Goal: Register for event/course

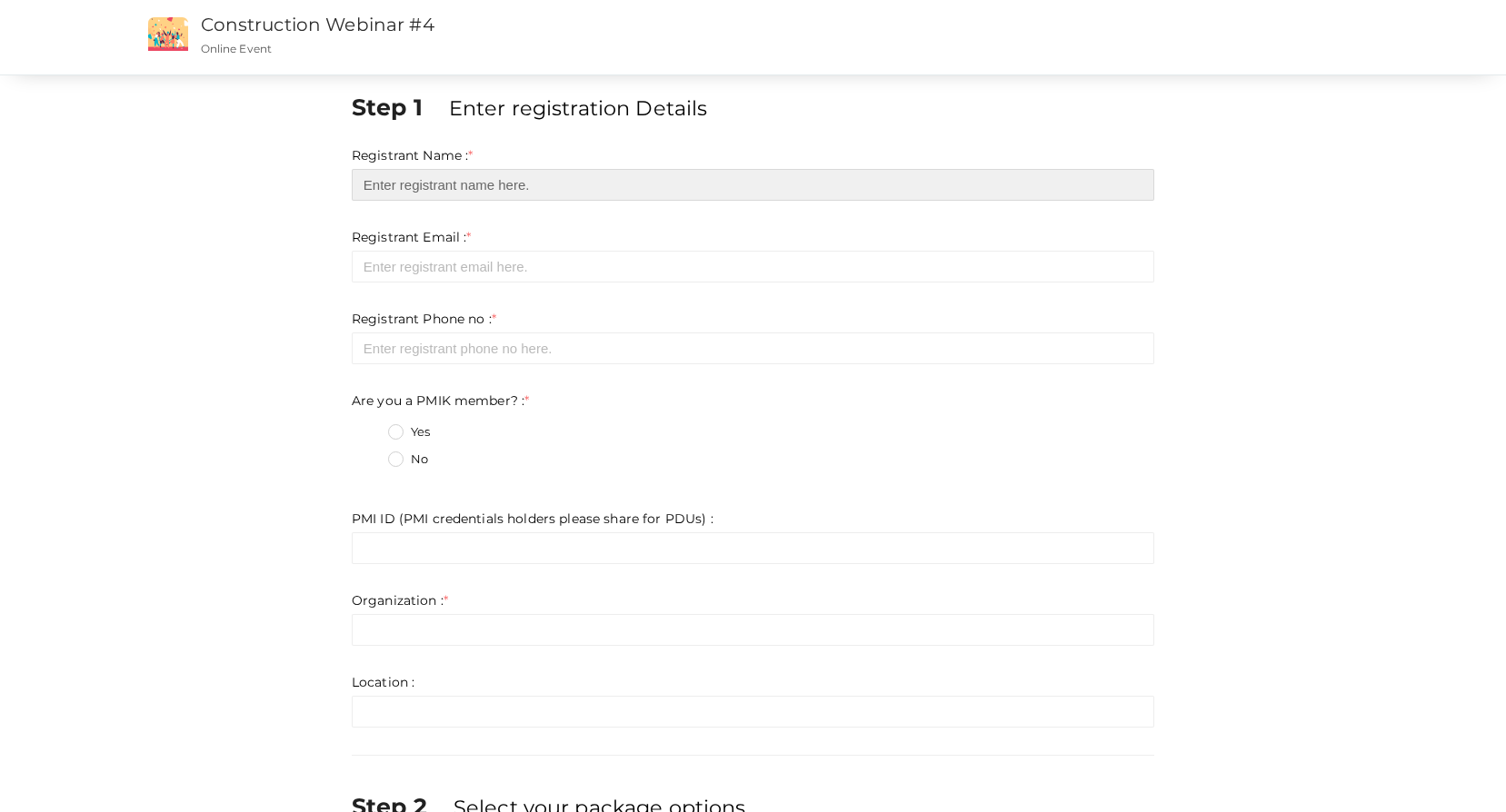
click at [482, 186] on input "text" at bounding box center [753, 184] width 802 height 31
type input "m"
type input "[PERSON_NAME]"
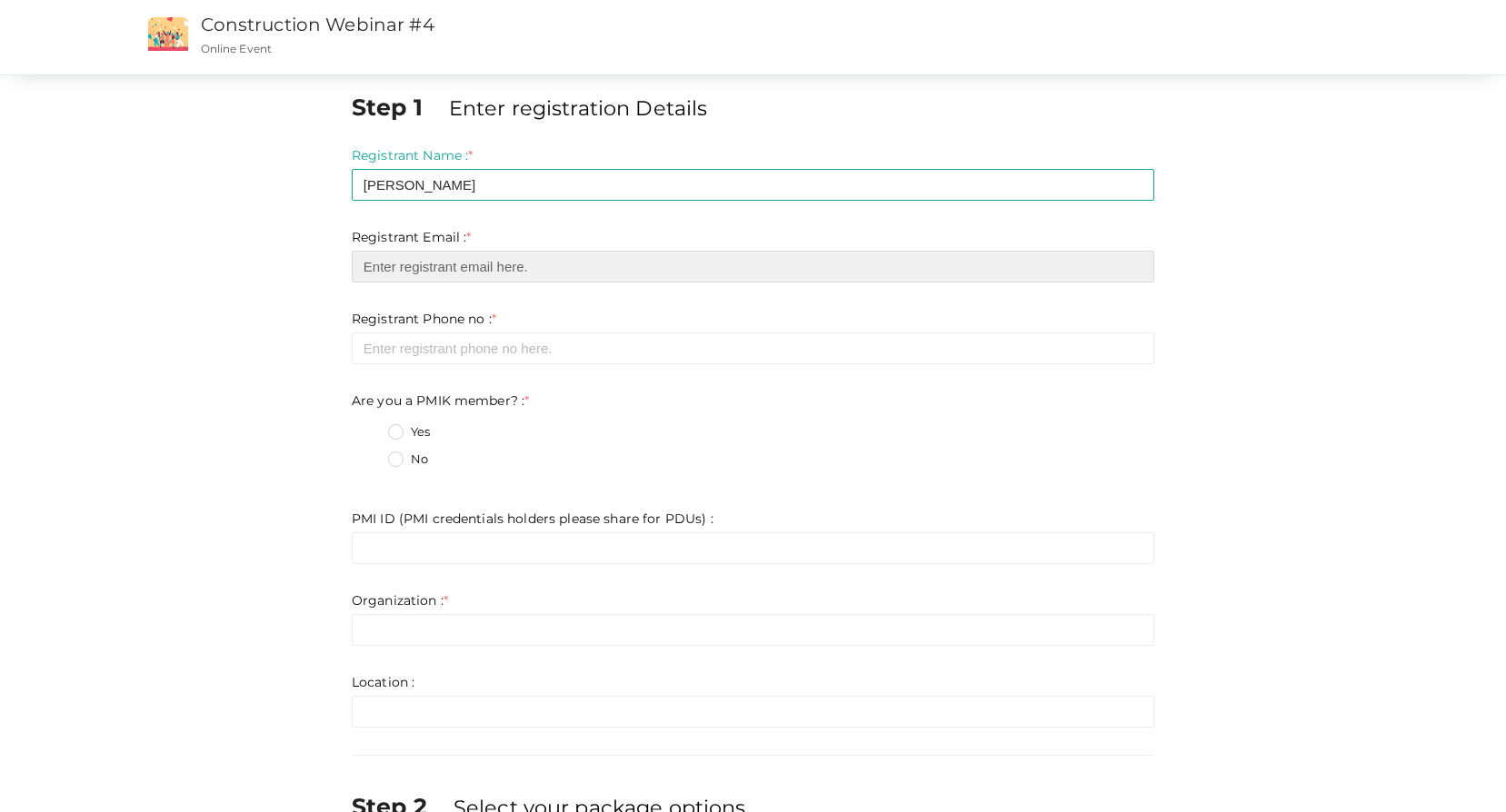
drag, startPoint x: 436, startPoint y: 267, endPoint x: 446, endPoint y: 269, distance: 10.2
click at [436, 267] on input "email" at bounding box center [753, 267] width 802 height 31
type input "[EMAIL_ADDRESS][DOMAIN_NAME]"
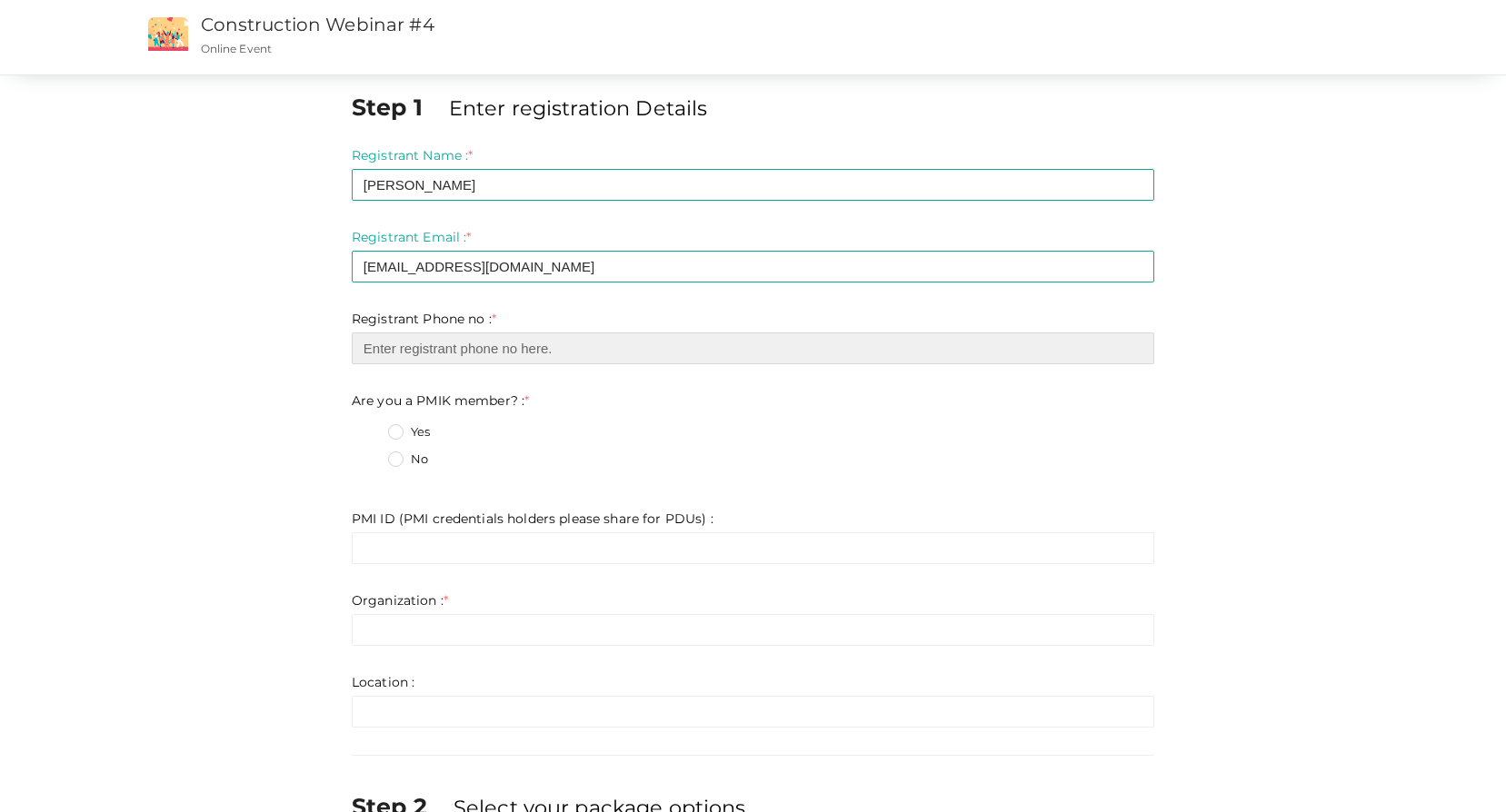
click at [448, 344] on input "number" at bounding box center [753, 348] width 802 height 31
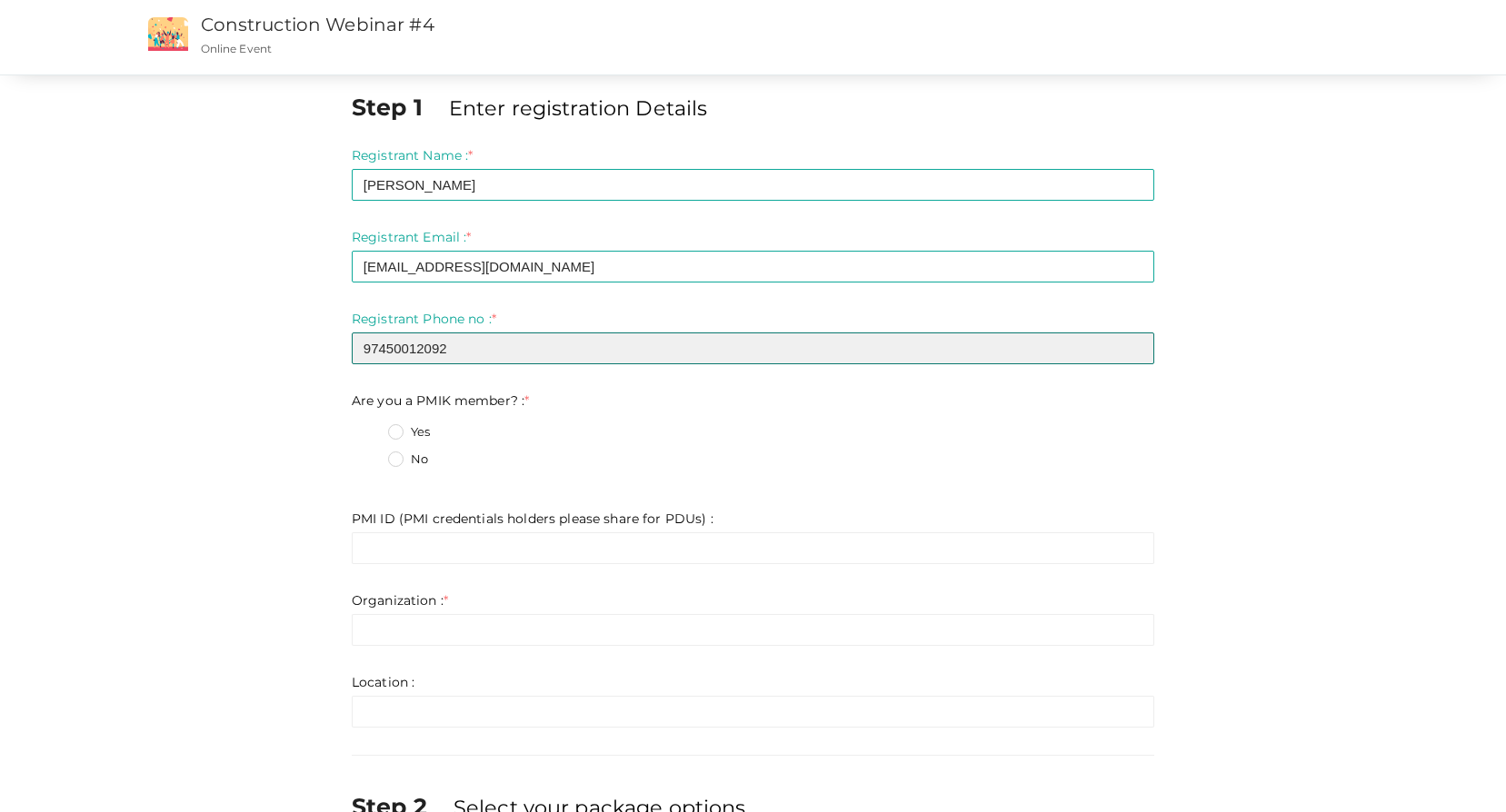
type input "97450012092"
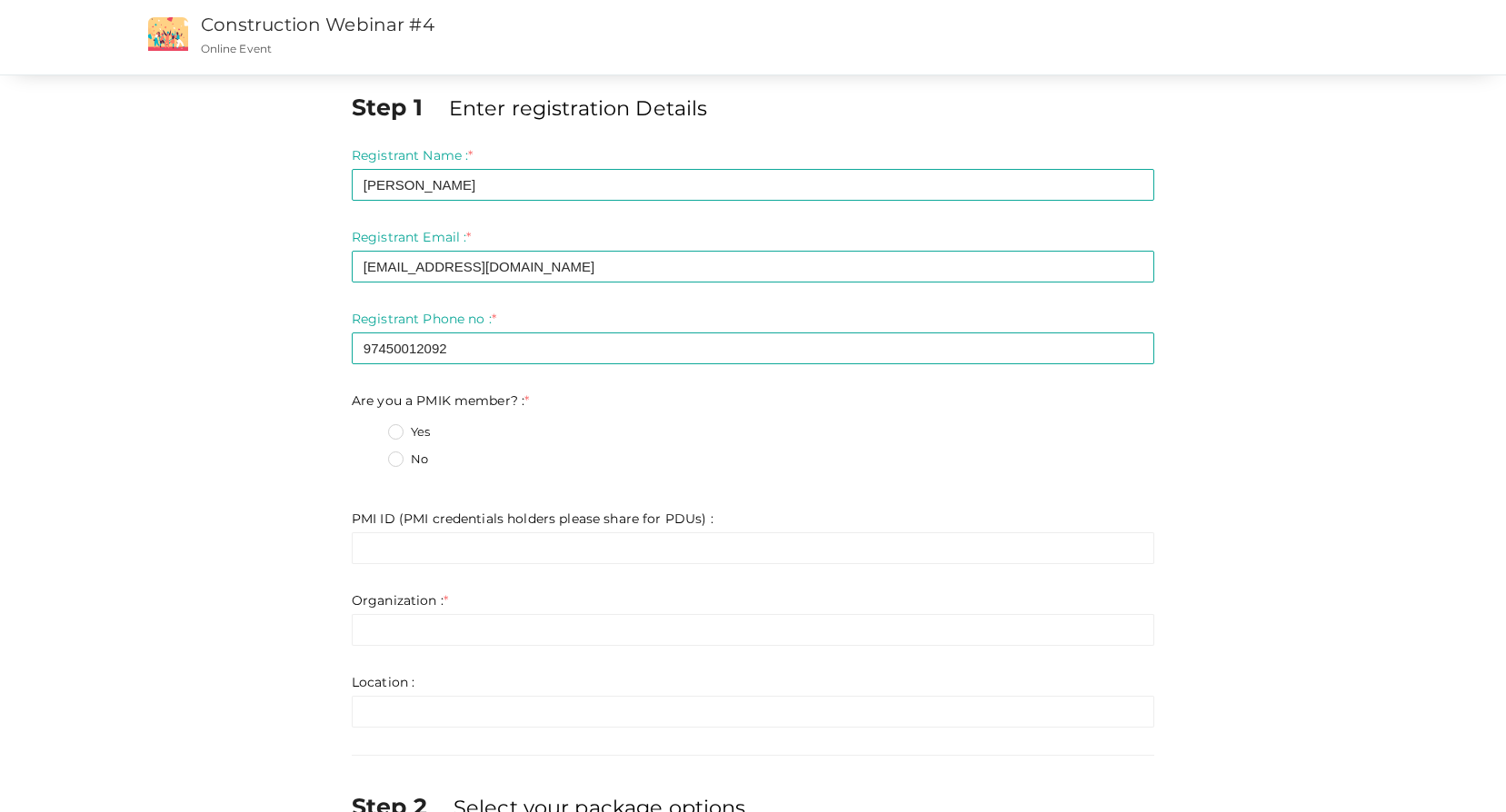
click at [394, 458] on label "No" at bounding box center [408, 460] width 40 height 19
click at [370, 455] on member\?\+1 "No" at bounding box center [370, 455] width 0 height 0
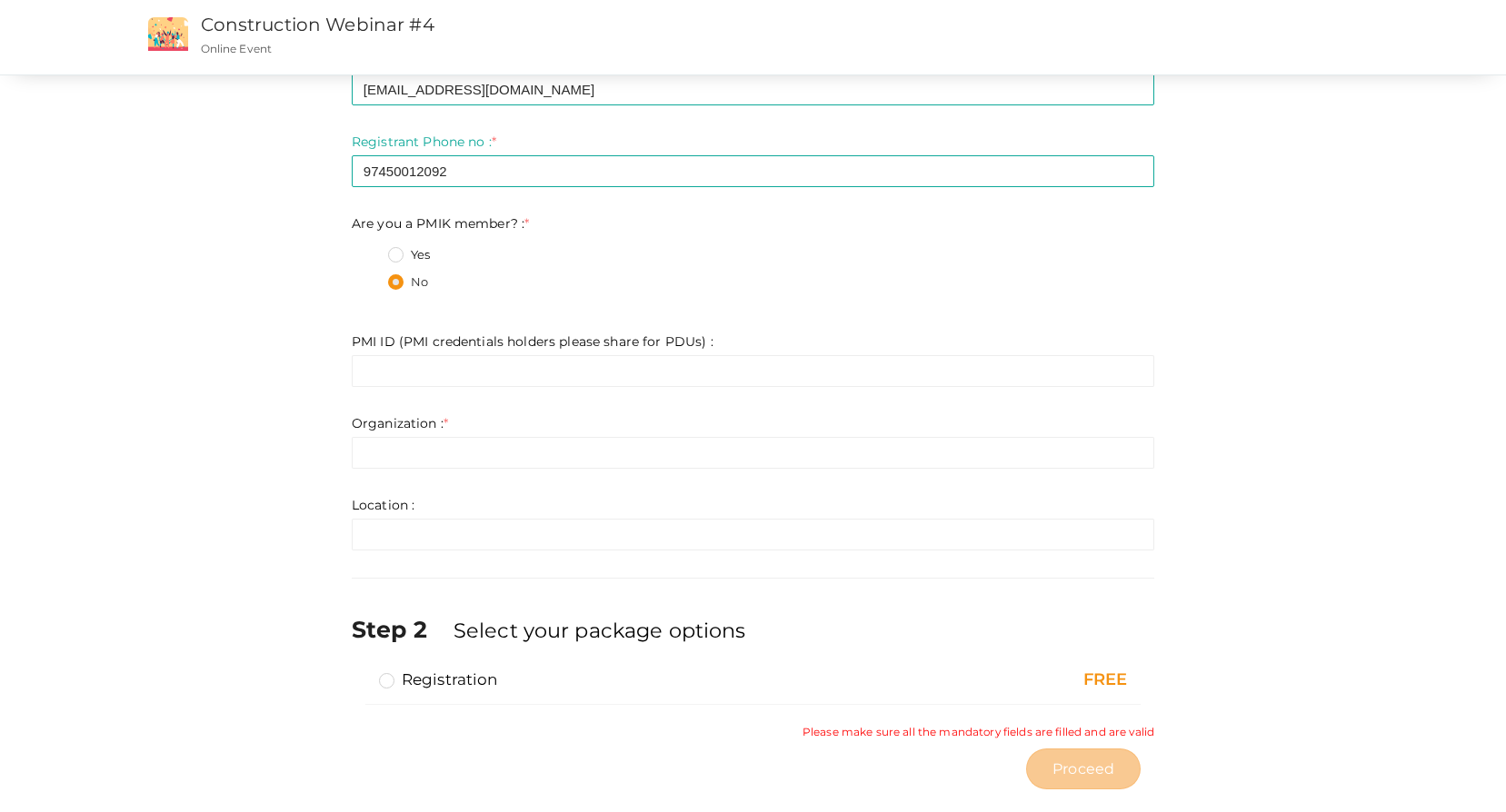
scroll to position [181, 0]
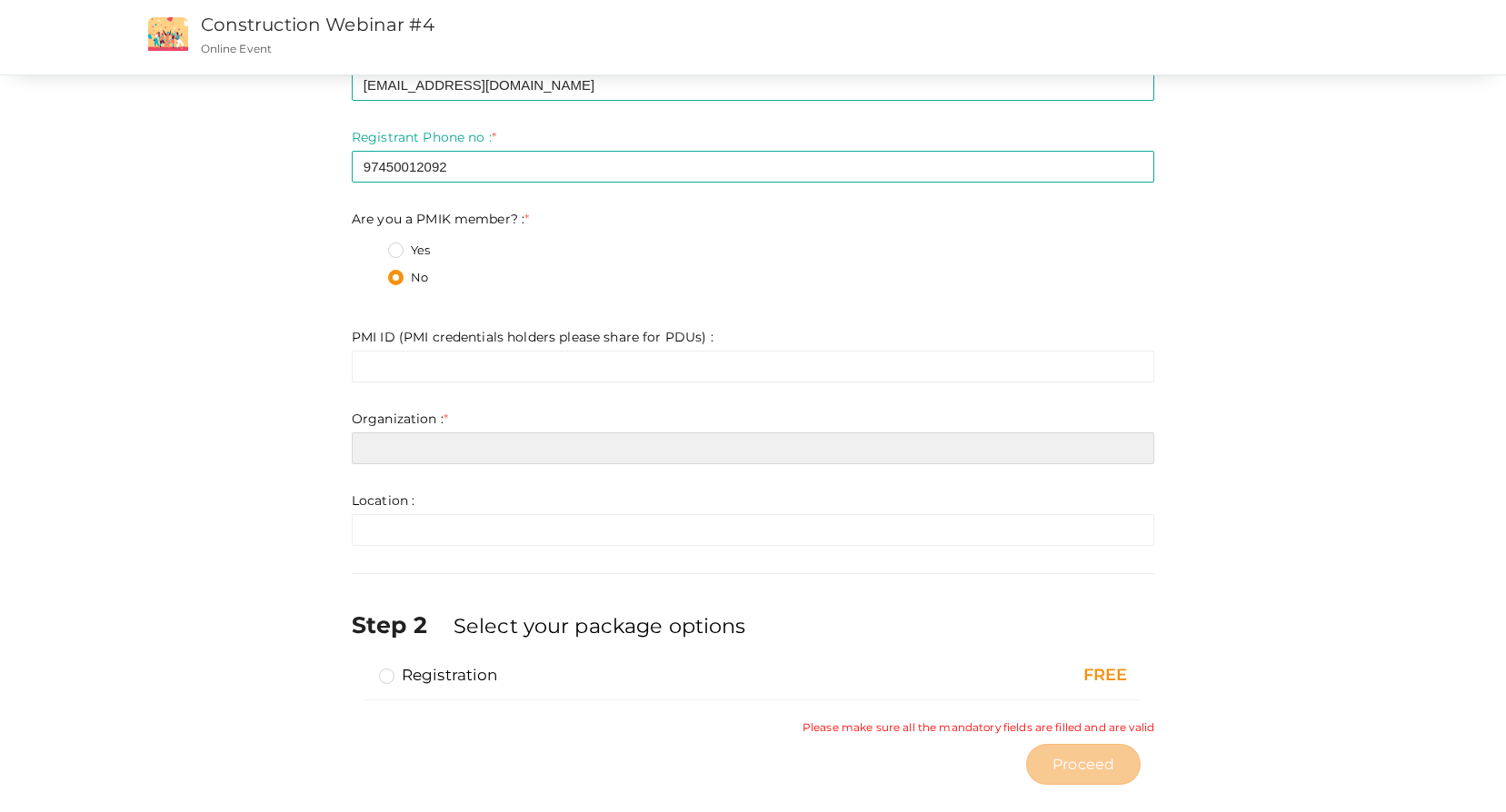
click at [398, 450] on input "text" at bounding box center [753, 448] width 802 height 31
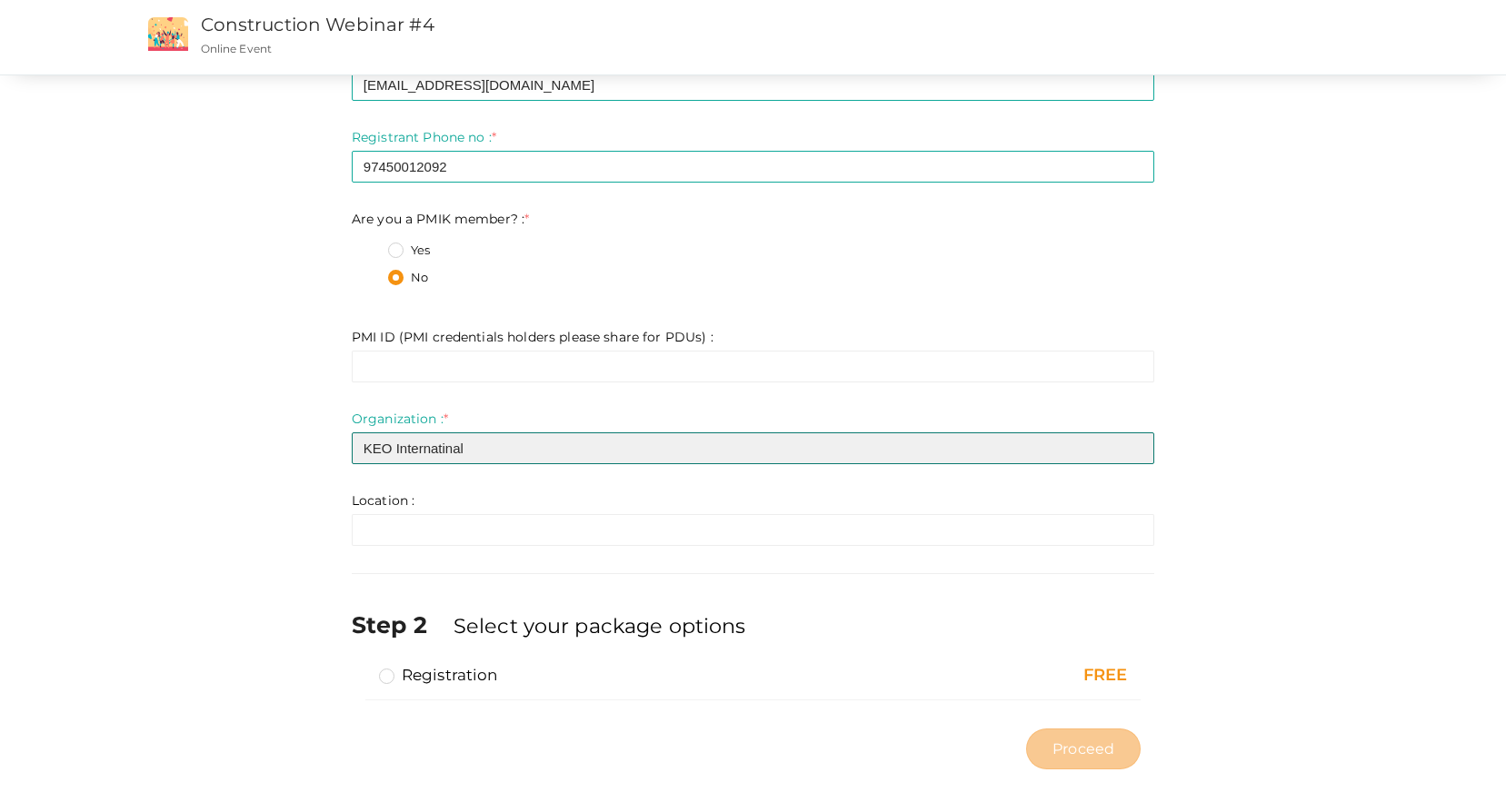
click at [476, 455] on input "KEO Internatinal" at bounding box center [753, 448] width 802 height 31
click at [477, 451] on input "KEO Internatinal COnsulting" at bounding box center [753, 448] width 802 height 31
type input "KEO Internatinal Consulting"
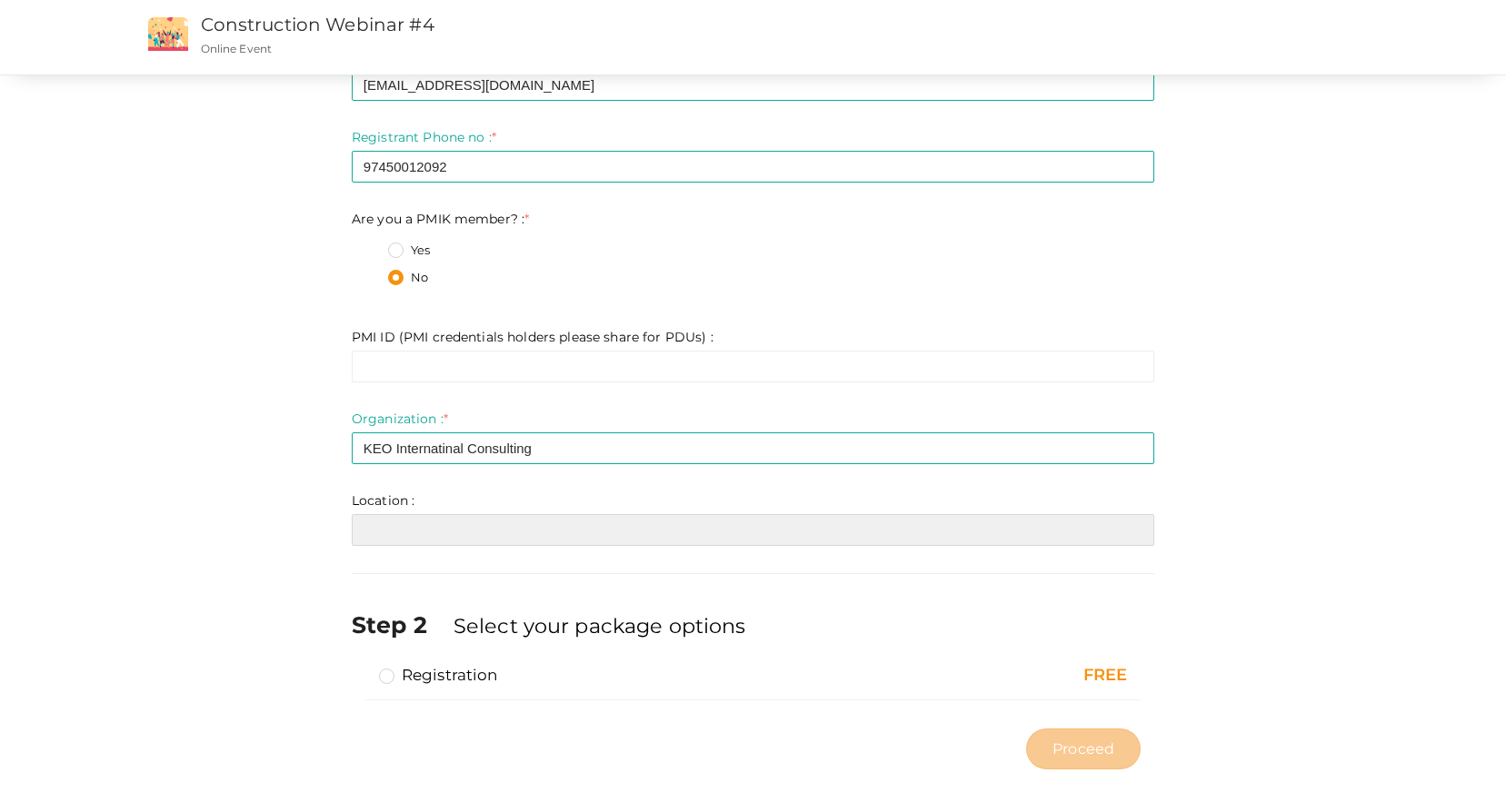
click at [471, 530] on input "text" at bounding box center [753, 530] width 802 height 31
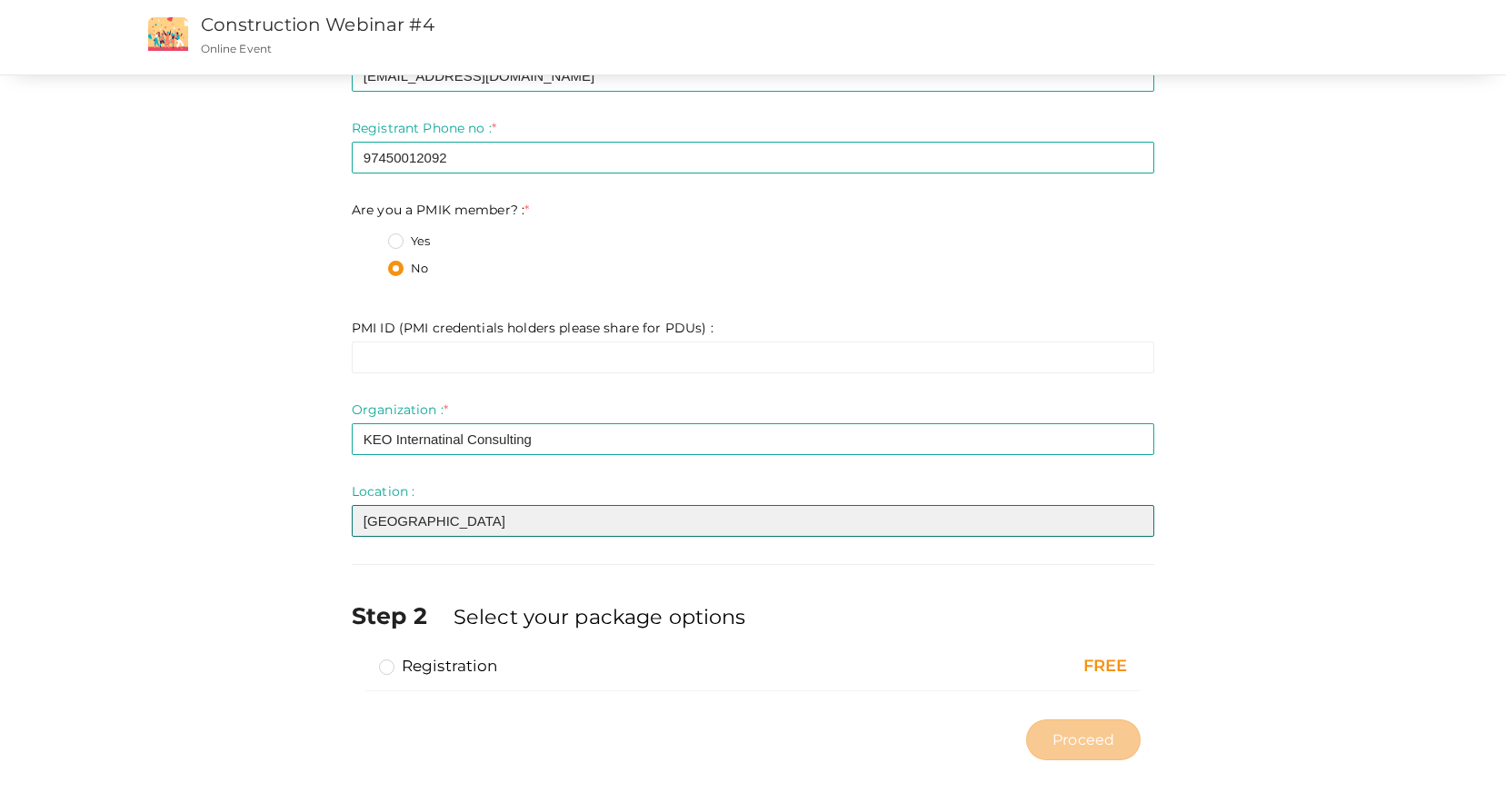
scroll to position [194, 0]
type input "[GEOGRAPHIC_DATA]"
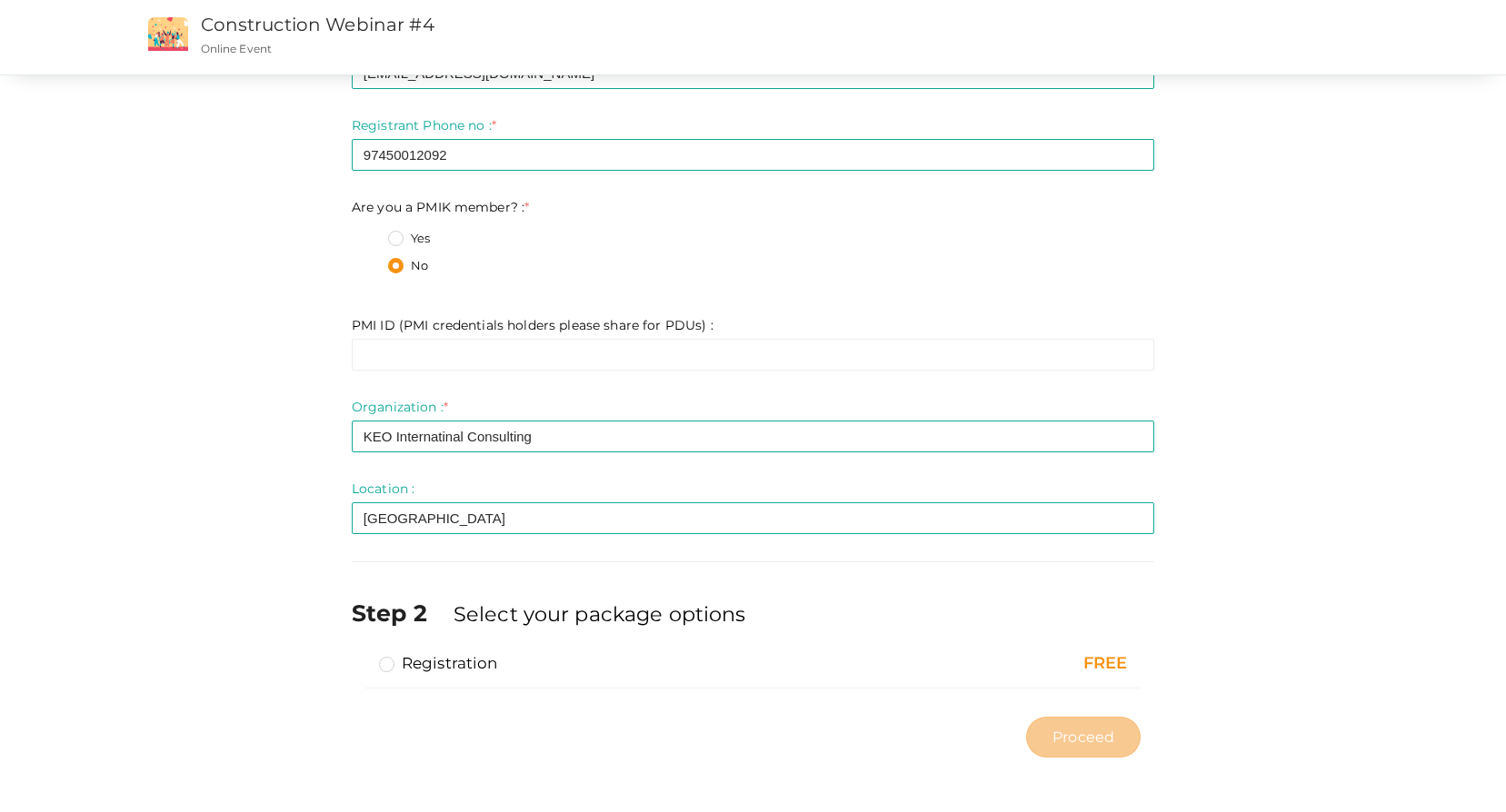
click at [386, 668] on label "Registration" at bounding box center [438, 663] width 119 height 22
click at [361, 656] on input "Registration" at bounding box center [361, 656] width 0 height 0
click at [1073, 732] on span "Proceed" at bounding box center [1083, 737] width 62 height 21
type input "N/A"
